Goal: Information Seeking & Learning: Learn about a topic

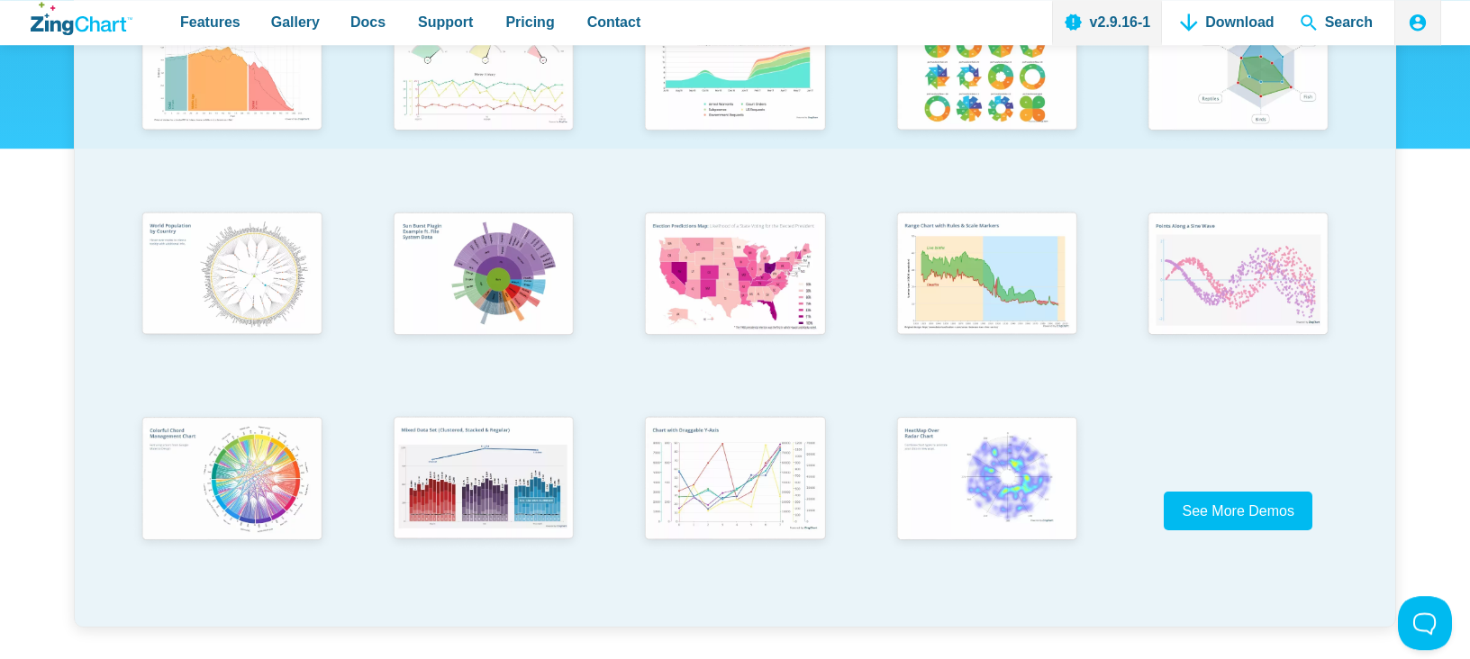
scroll to position [475, 0]
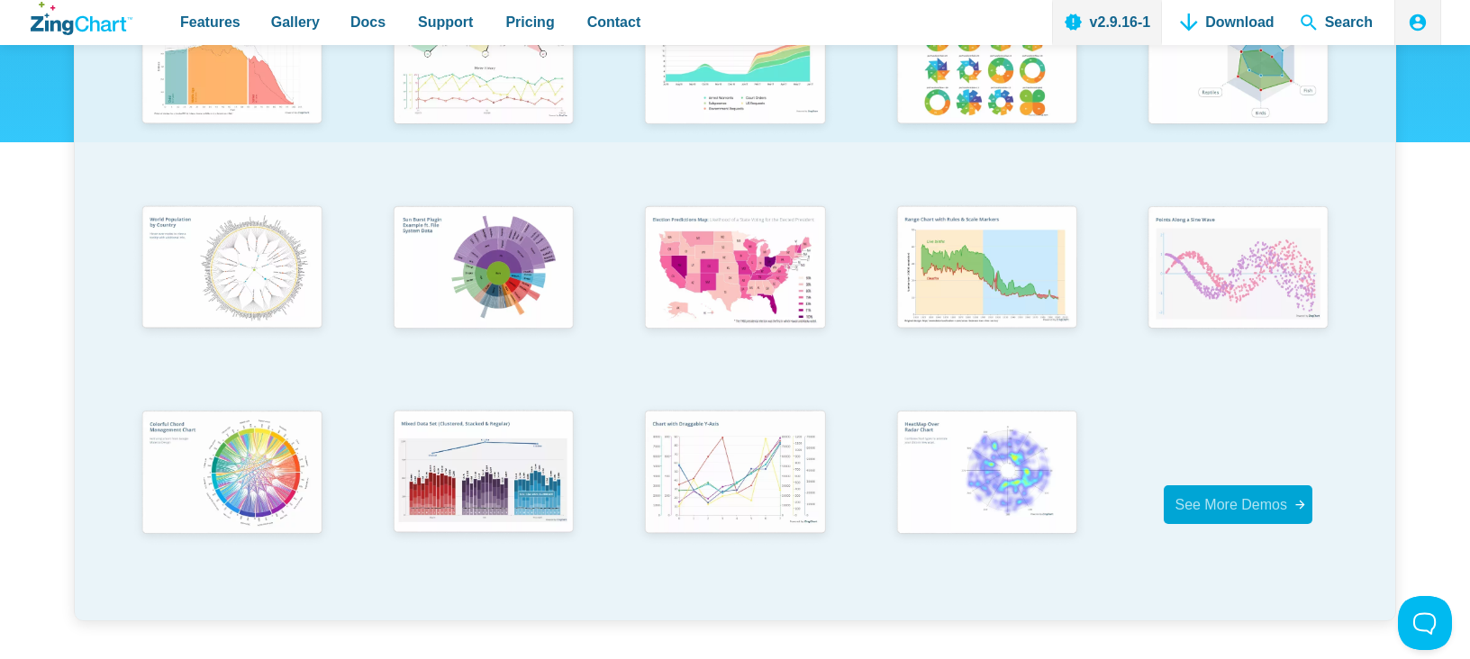
click at [1186, 497] on span "See More Demos" at bounding box center [1231, 504] width 113 height 15
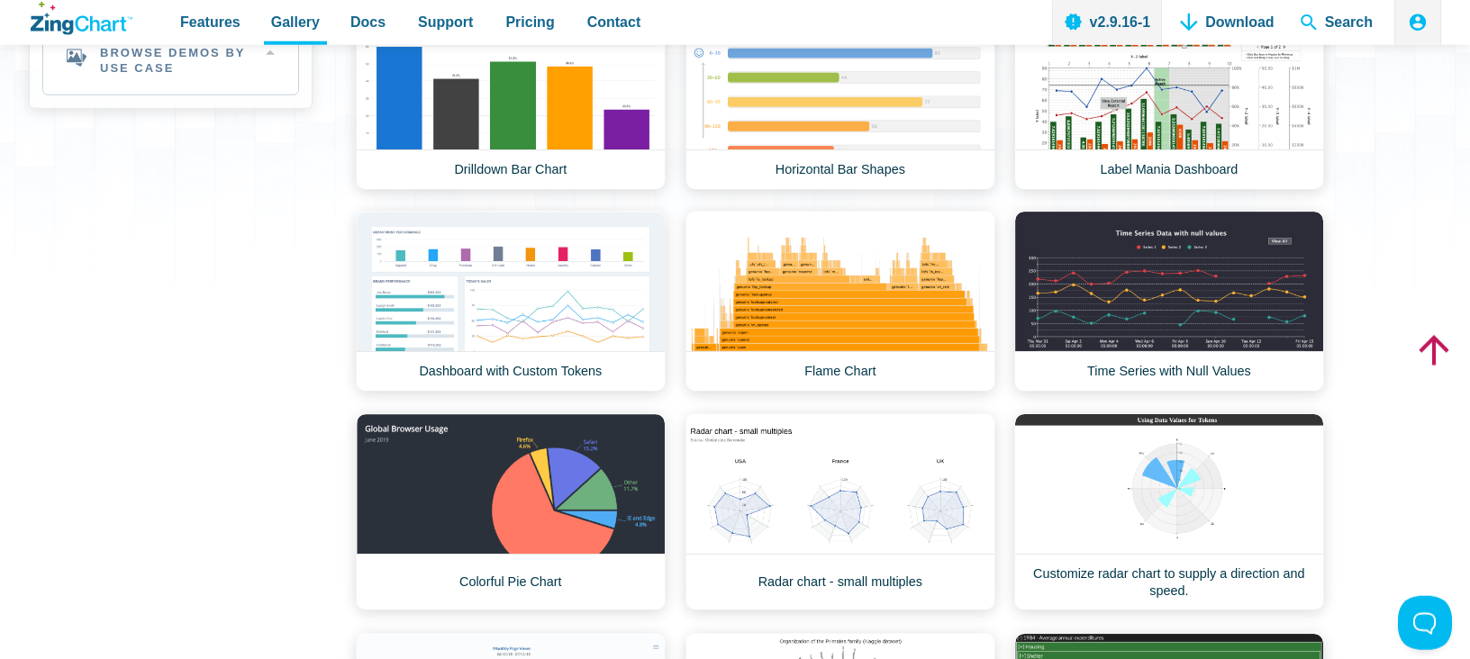
scroll to position [475, 0]
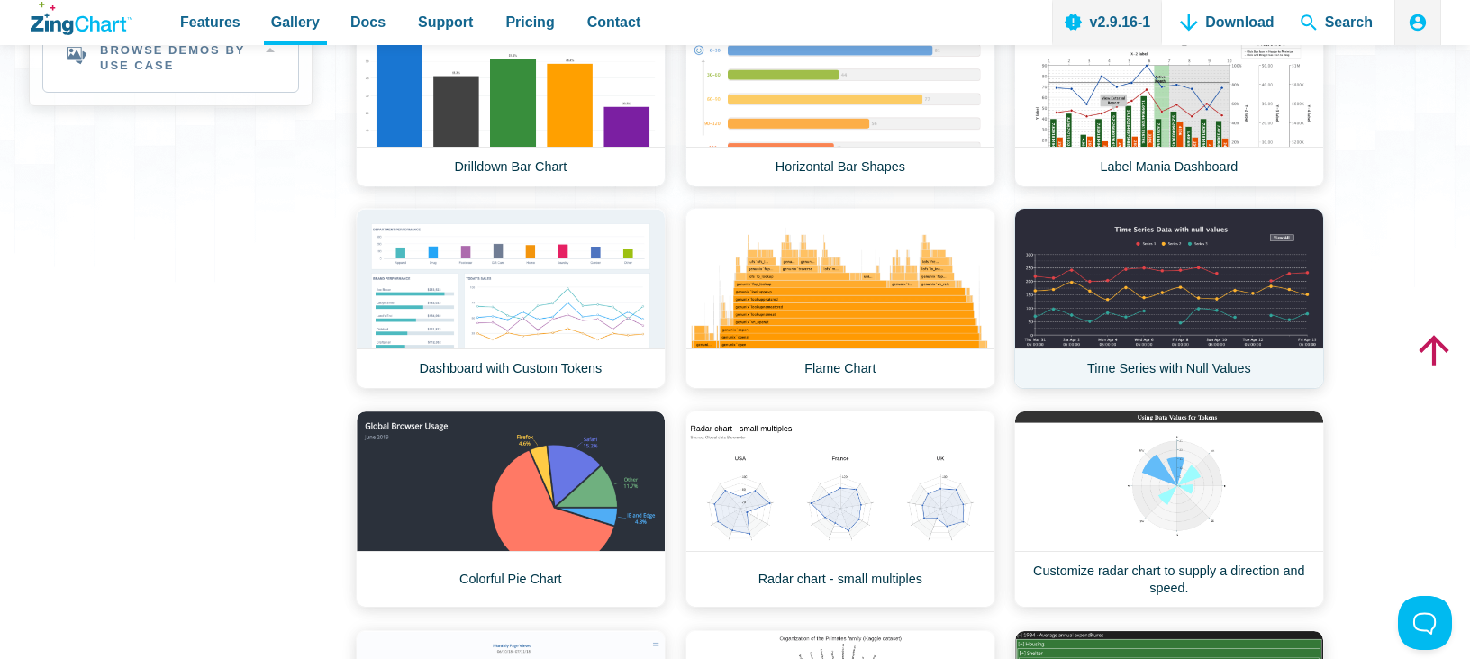
click at [1067, 336] on link "Time Series with Null Values" at bounding box center [1169, 298] width 310 height 181
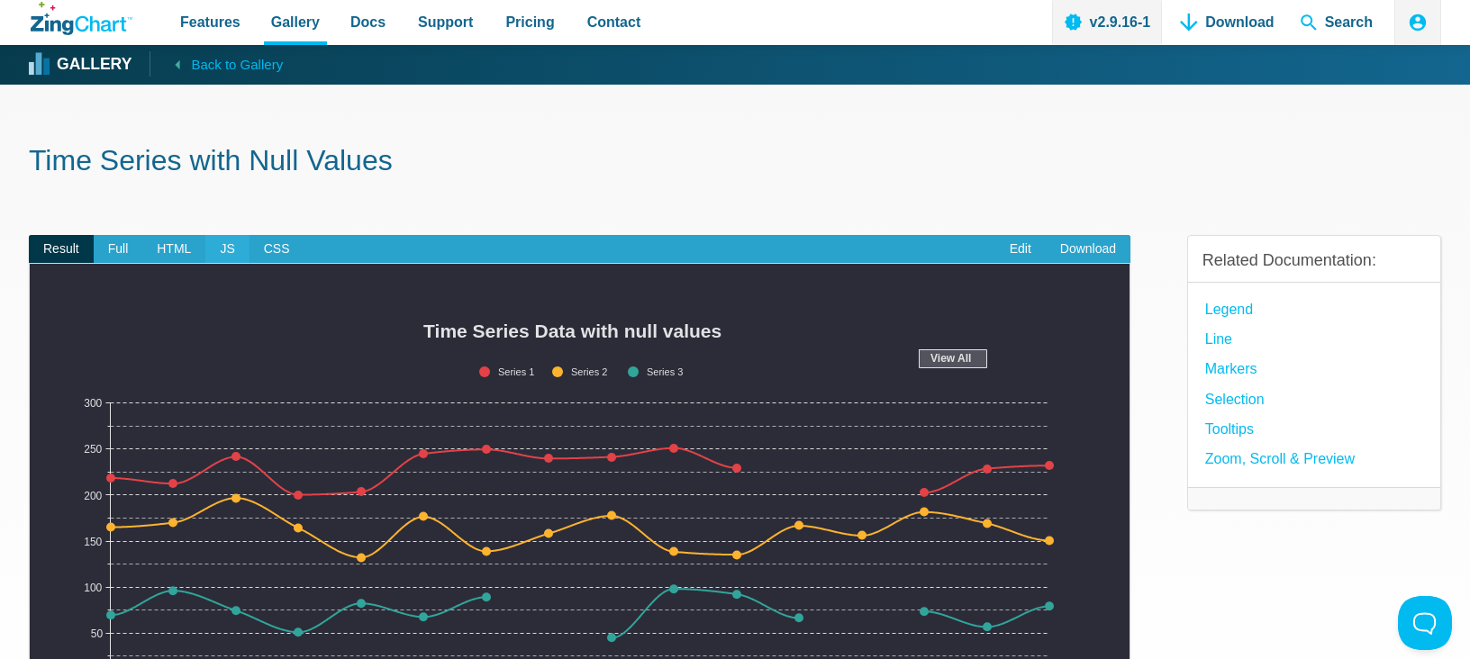
click at [228, 251] on span "JS" at bounding box center [226, 249] width 43 height 29
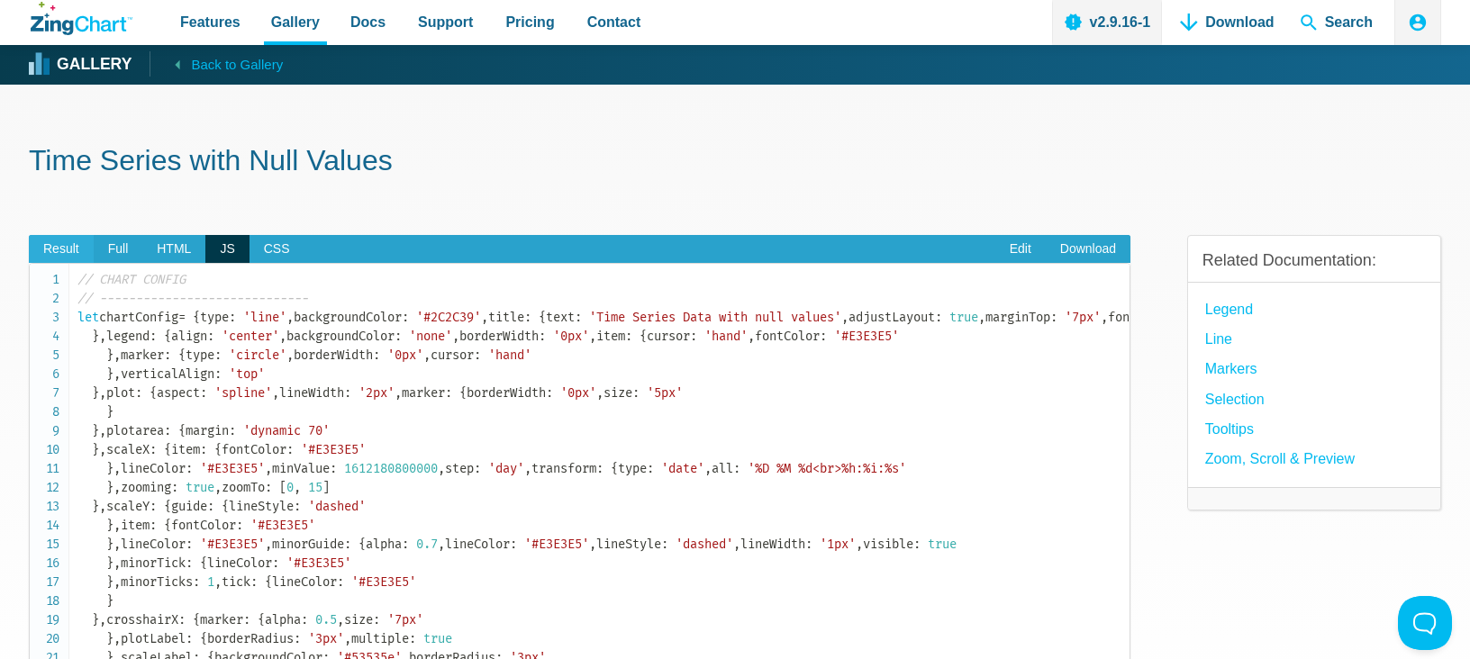
click at [79, 244] on span "Result" at bounding box center [61, 249] width 65 height 29
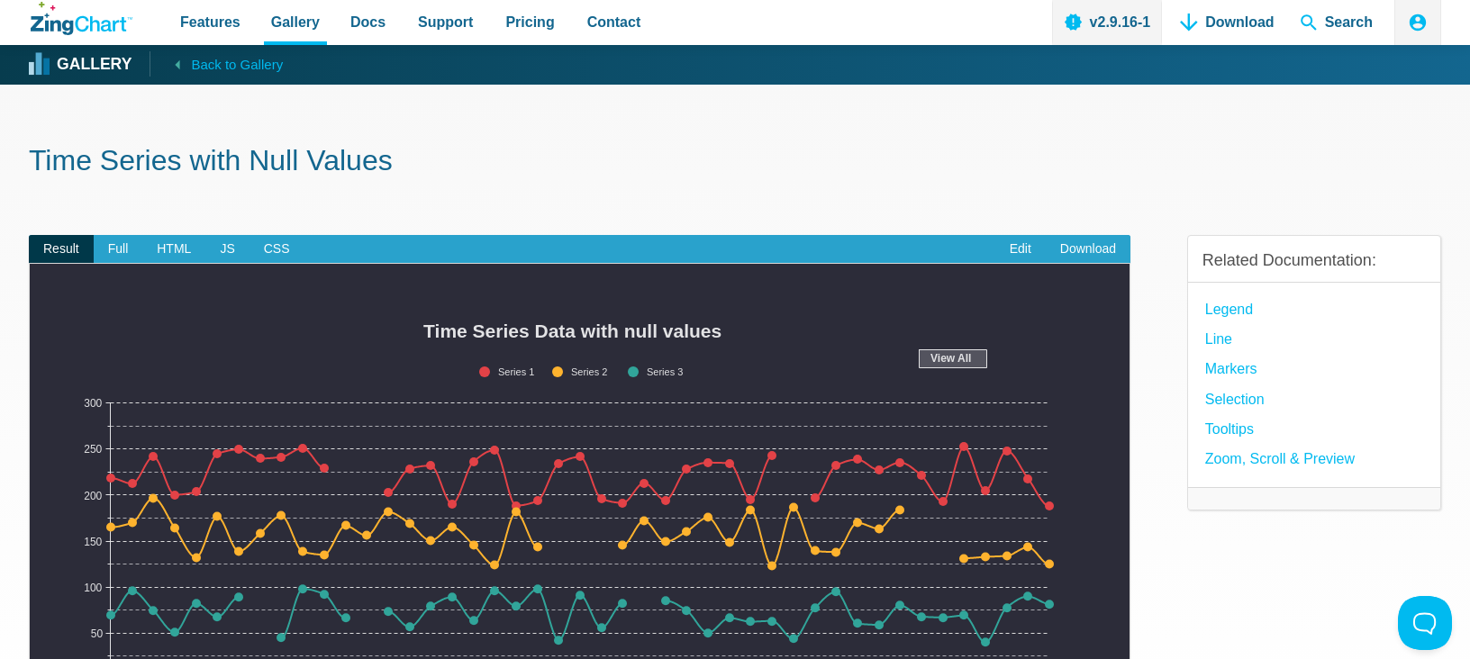
click at [516, 22] on span "Pricing" at bounding box center [529, 22] width 49 height 24
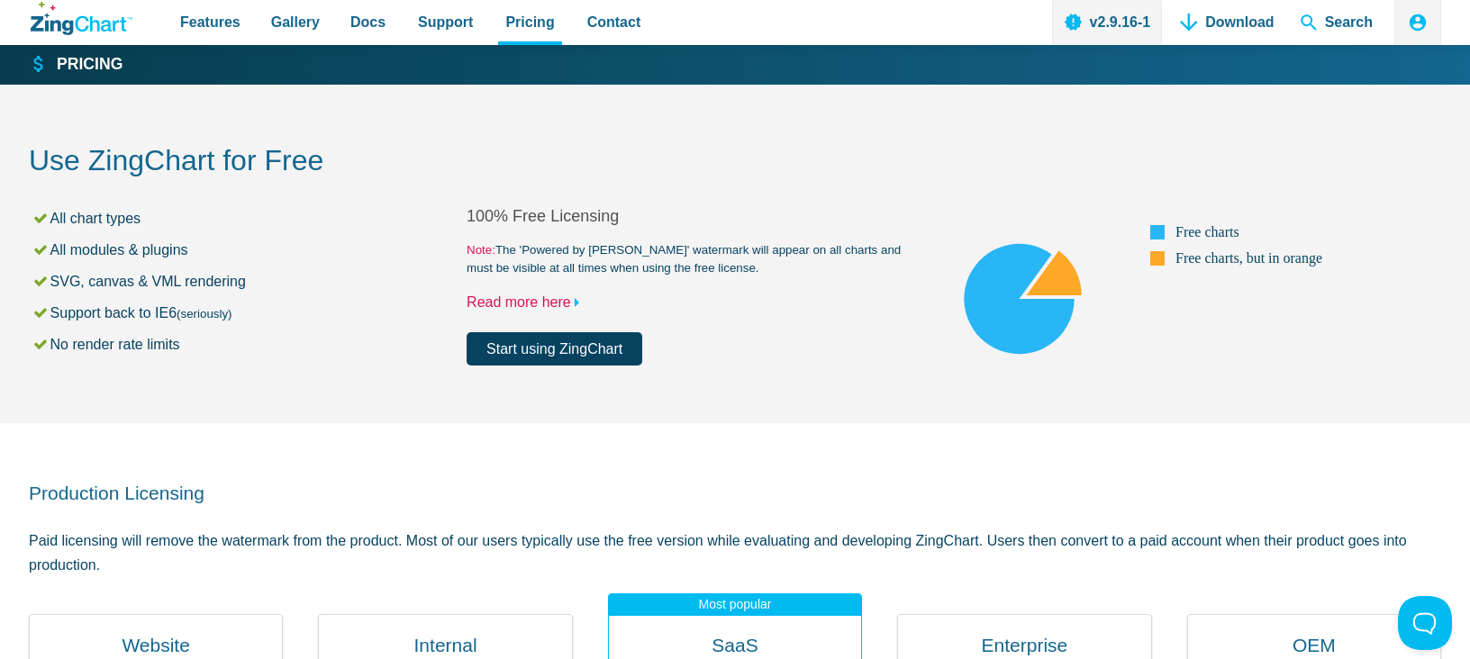
click at [528, 299] on link "Read more here" at bounding box center [527, 302] width 121 height 15
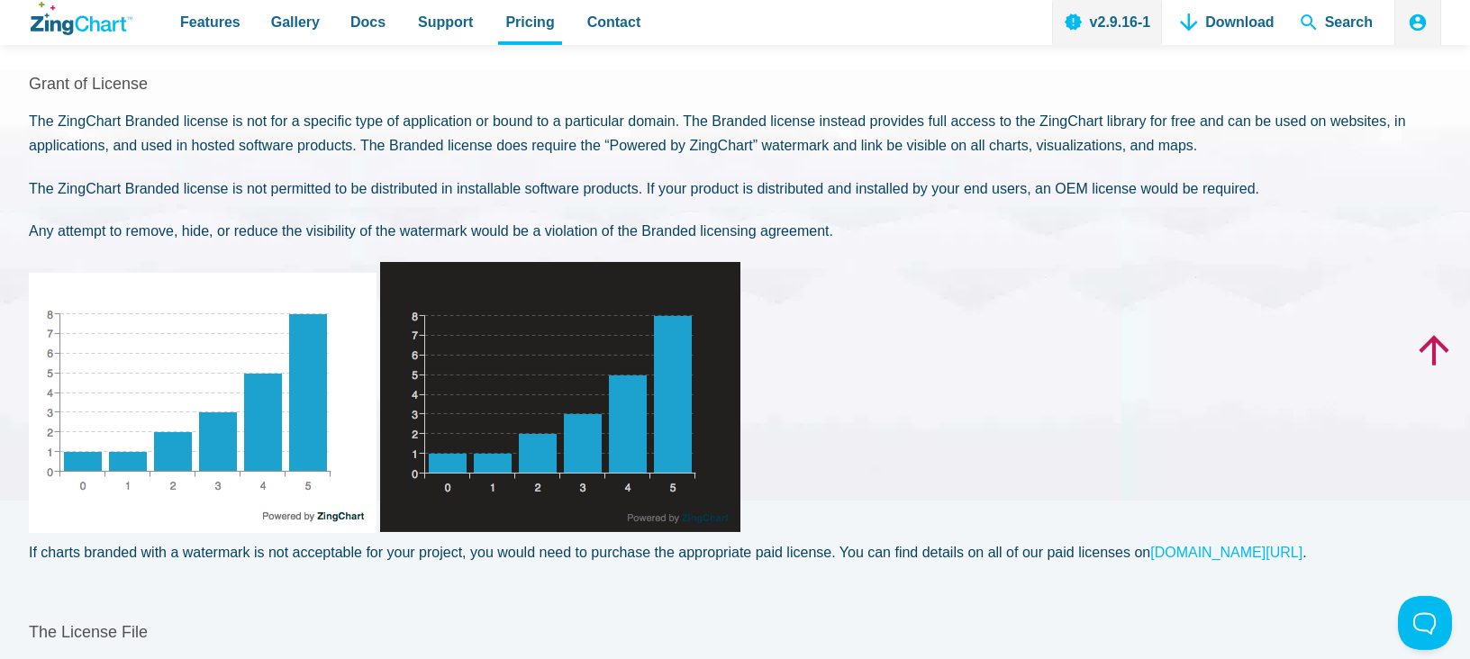
scroll to position [158, 0]
